Goal: Consume media (video, audio): Consume media (video, audio)

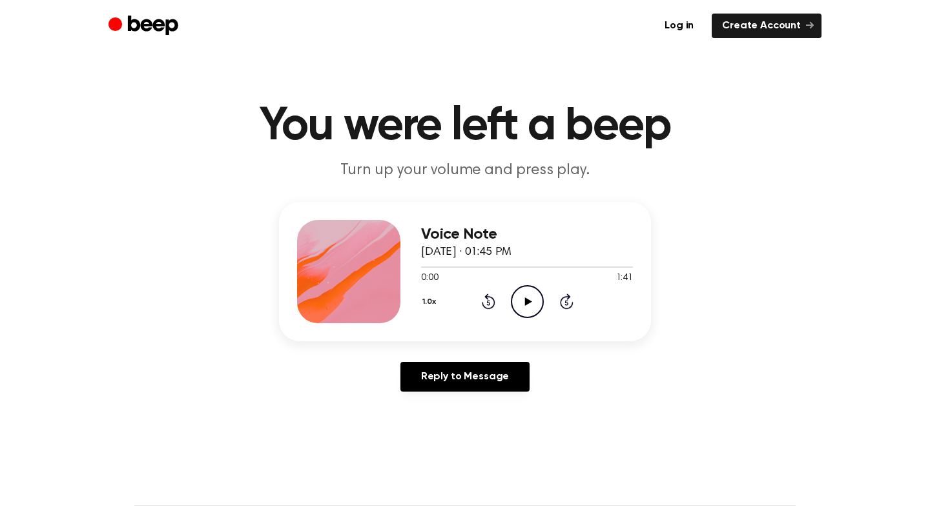
click at [531, 302] on icon at bounding box center [527, 302] width 7 height 8
click at [531, 302] on icon "Pause Audio" at bounding box center [527, 301] width 33 height 33
click at [525, 305] on icon at bounding box center [527, 302] width 7 height 8
click at [525, 305] on icon at bounding box center [527, 302] width 6 height 8
click at [520, 295] on icon "Play Audio" at bounding box center [527, 301] width 33 height 33
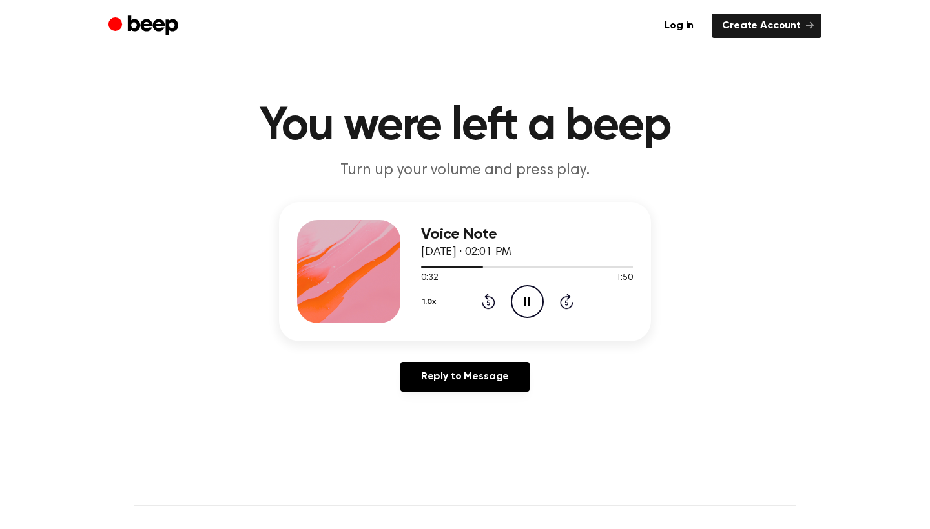
drag, startPoint x: 475, startPoint y: 270, endPoint x: 422, endPoint y: 269, distance: 52.3
click at [416, 271] on div "Voice Note May 7, 2024 · 02:01 PM 0:32 1:50 Your browser does not support the […" at bounding box center [465, 271] width 372 height 139
drag, startPoint x: 480, startPoint y: 266, endPoint x: 391, endPoint y: 270, distance: 89.2
click at [427, 265] on div at bounding box center [527, 267] width 212 height 10
click at [526, 312] on icon "Play Audio" at bounding box center [527, 301] width 33 height 33
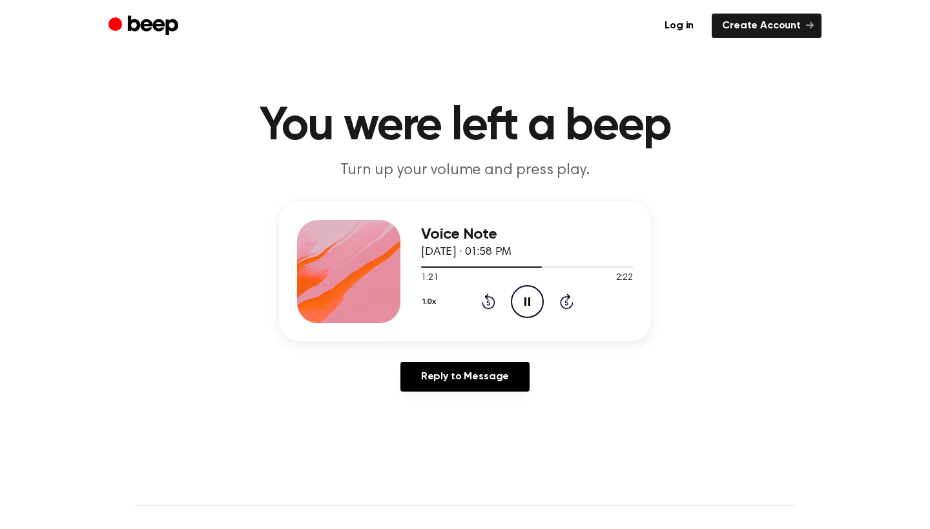
click at [526, 312] on icon "Pause Audio" at bounding box center [527, 301] width 33 height 33
click at [522, 306] on icon "Play Audio" at bounding box center [527, 301] width 33 height 33
